Goal: Information Seeking & Learning: Find specific fact

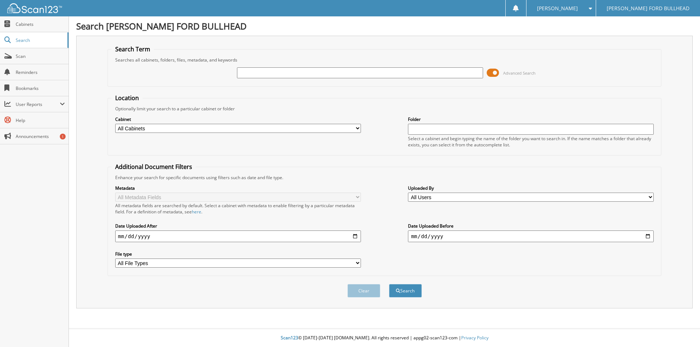
drag, startPoint x: 270, startPoint y: 75, endPoint x: 212, endPoint y: 93, distance: 60.3
click at [270, 75] on input "text" at bounding box center [360, 72] width 246 height 11
drag, startPoint x: 346, startPoint y: 65, endPoint x: 344, endPoint y: 70, distance: 5.4
click at [346, 65] on div "Advanced Search" at bounding box center [385, 73] width 546 height 20
click at [344, 70] on input "text" at bounding box center [360, 72] width 246 height 11
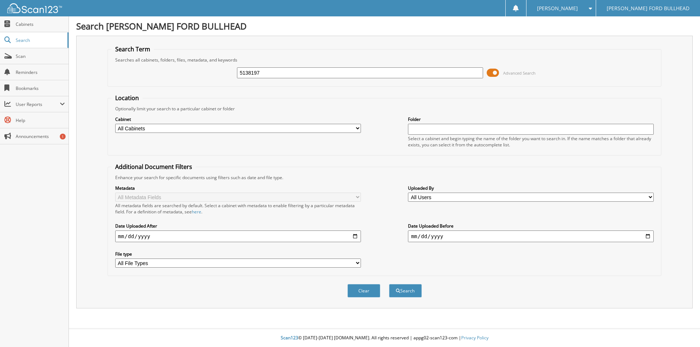
type input "5138197"
click at [389, 284] on button "Search" at bounding box center [405, 290] width 33 height 13
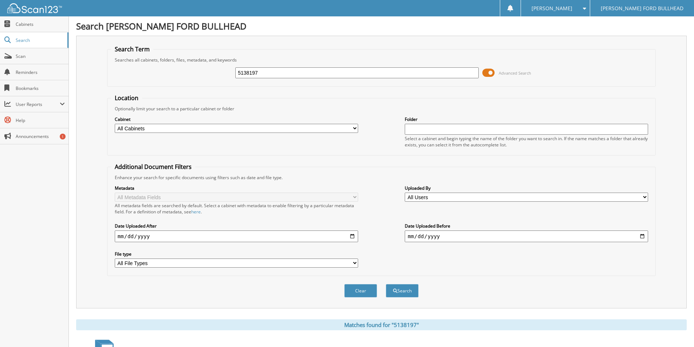
scroll to position [89, 0]
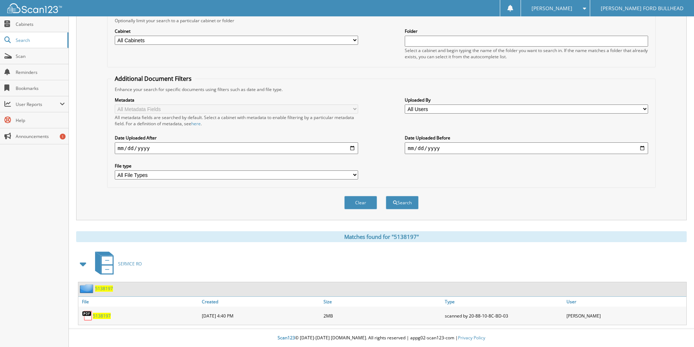
click at [106, 315] on span "5138197" at bounding box center [102, 316] width 18 height 6
